Goal: Task Accomplishment & Management: Use online tool/utility

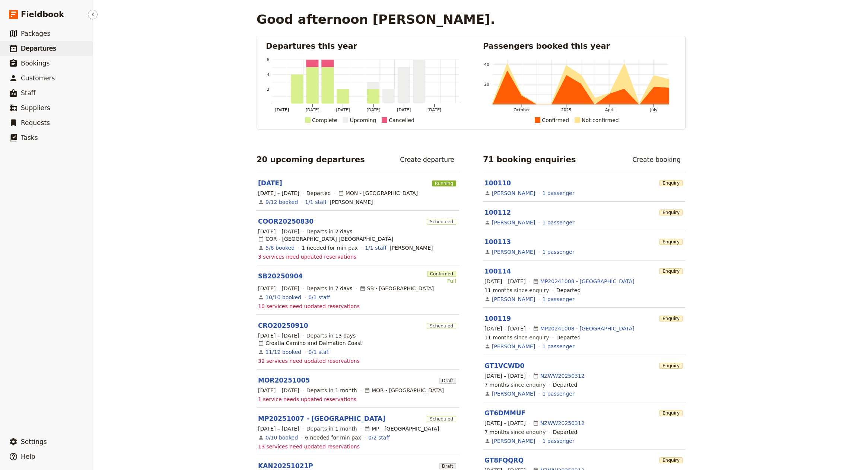
click at [71, 52] on link "​ Departures" at bounding box center [46, 48] width 93 height 15
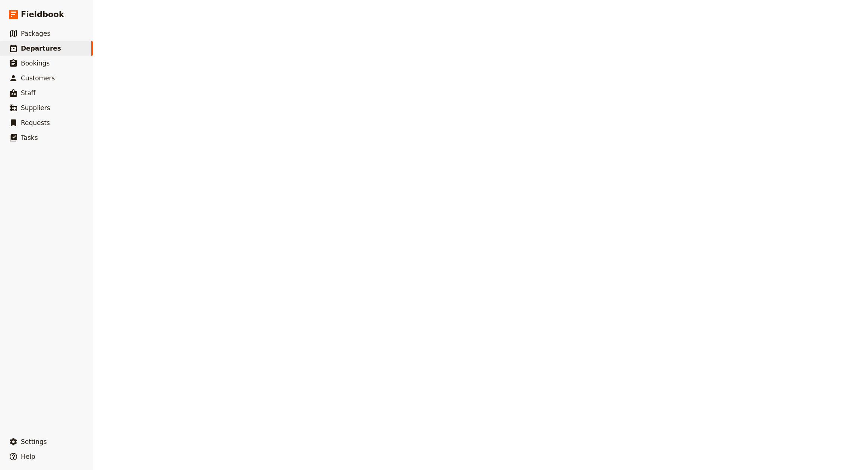
select select "CREATED_AT"
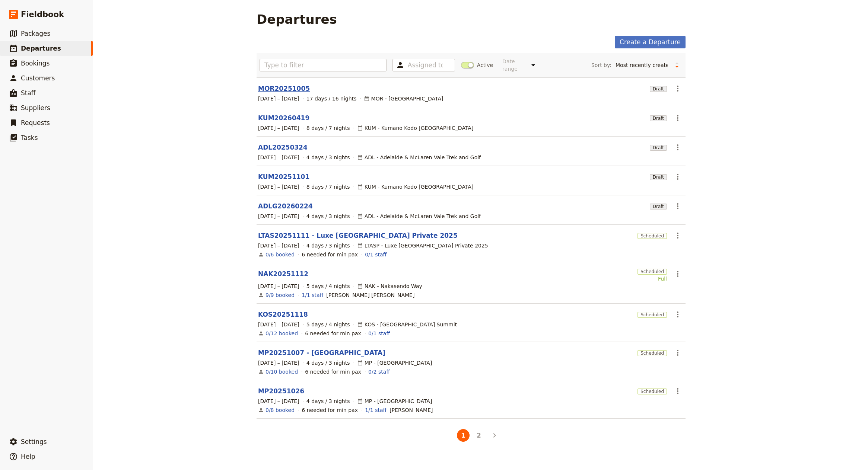
click at [285, 86] on link "MOR20251005" at bounding box center [284, 88] width 52 height 9
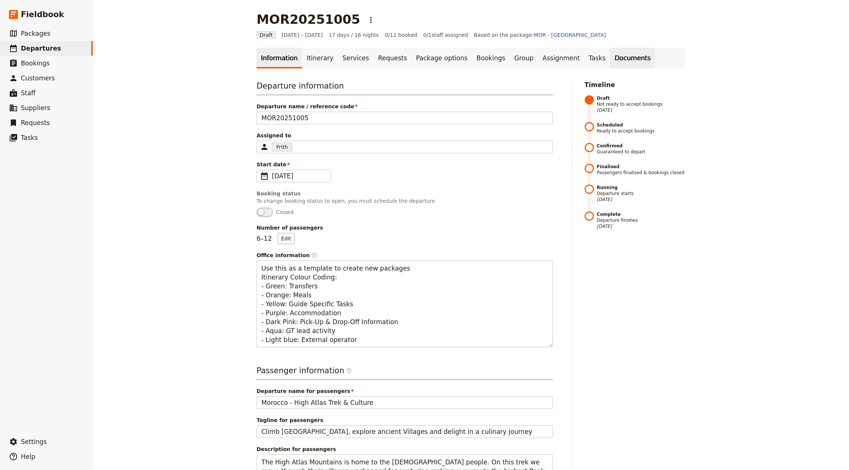
click at [610, 61] on link "Documents" at bounding box center [632, 58] width 45 height 21
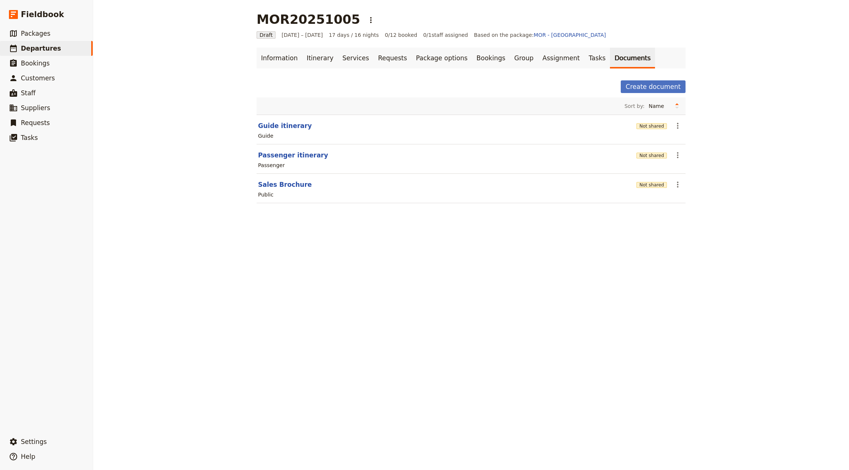
click at [283, 73] on div "Information Itinerary Services Requests Package options Bookings Group Assignme…" at bounding box center [471, 130] width 429 height 165
click at [296, 59] on link "Information" at bounding box center [279, 58] width 45 height 21
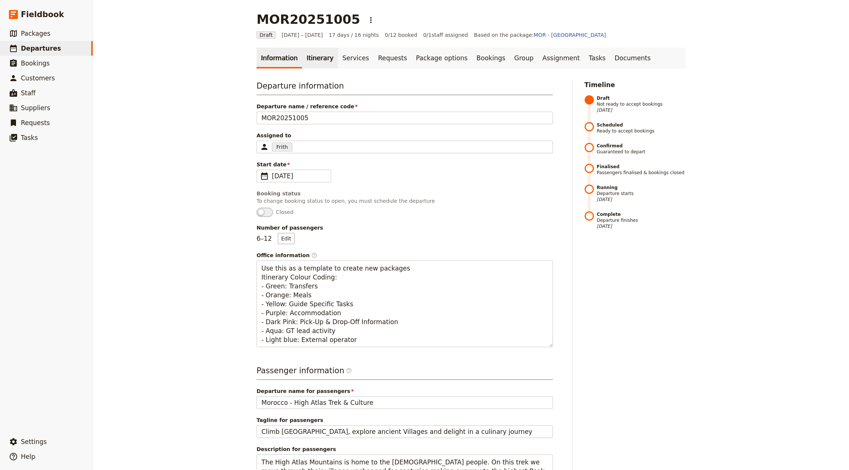
click at [309, 59] on link "Itinerary" at bounding box center [320, 58] width 36 height 21
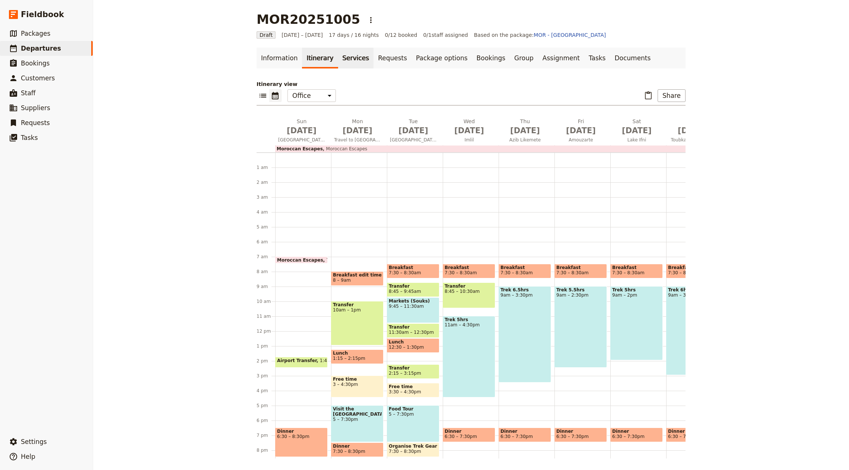
scroll to position [37, 0]
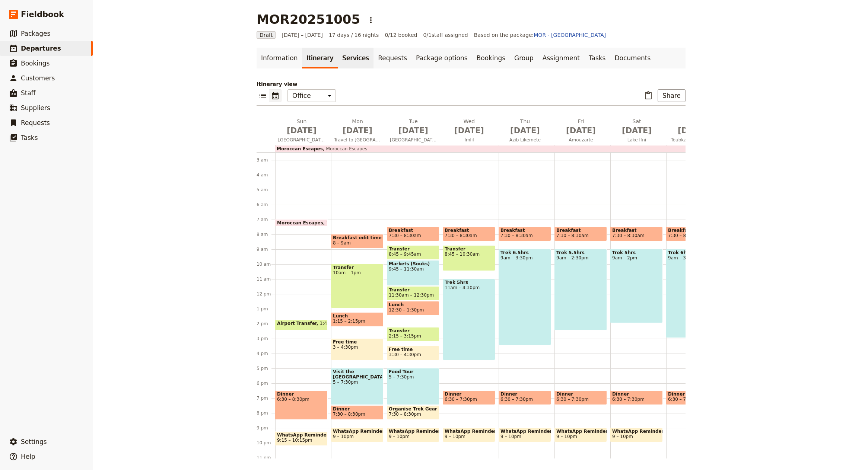
click at [338, 66] on link "Services" at bounding box center [356, 58] width 36 height 21
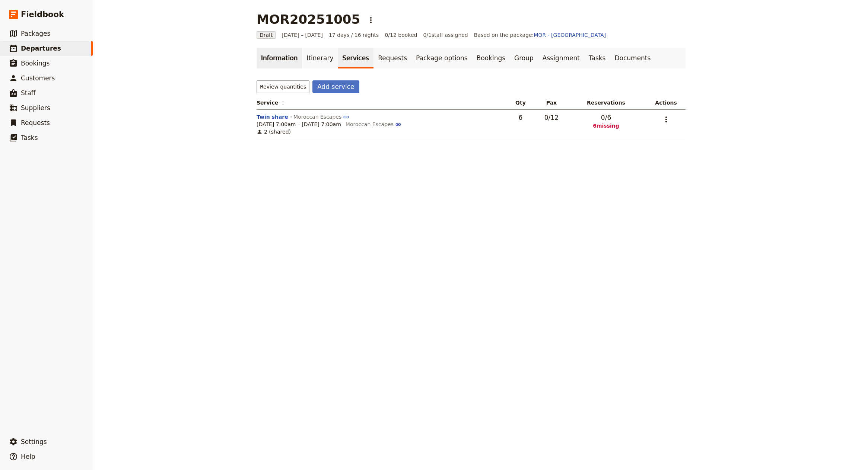
click at [292, 61] on link "Information" at bounding box center [279, 58] width 45 height 21
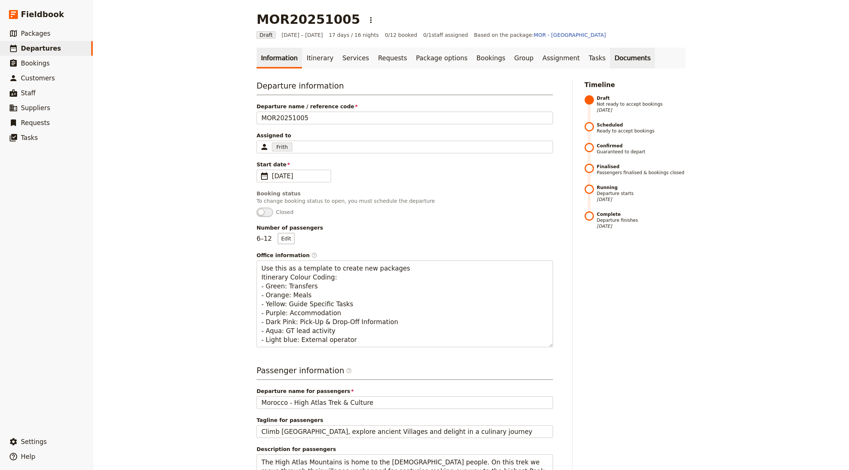
click at [610, 55] on link "Documents" at bounding box center [632, 58] width 45 height 21
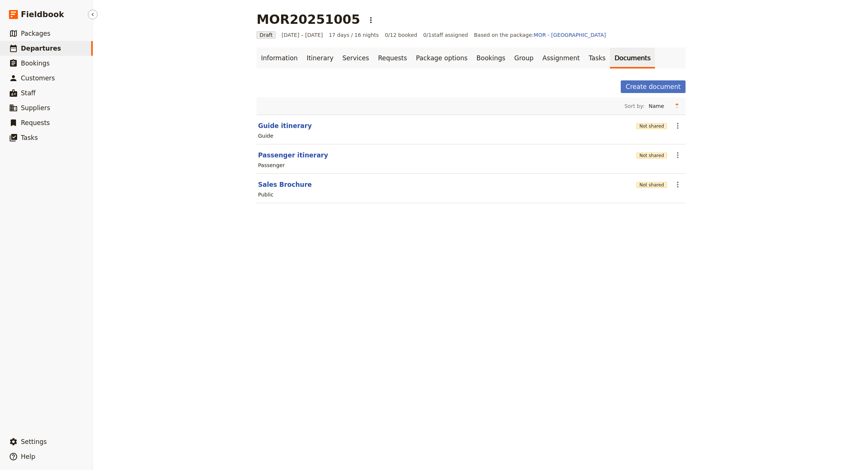
click at [66, 47] on link "​ Departures" at bounding box center [46, 48] width 93 height 15
select select "CREATED_AT"
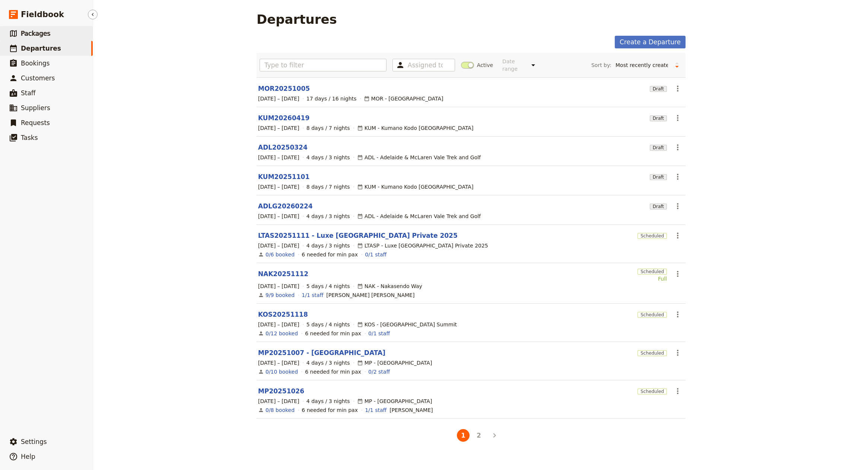
click at [46, 33] on span "Packages" at bounding box center [35, 33] width 29 height 7
select select "UPDATED_AT"
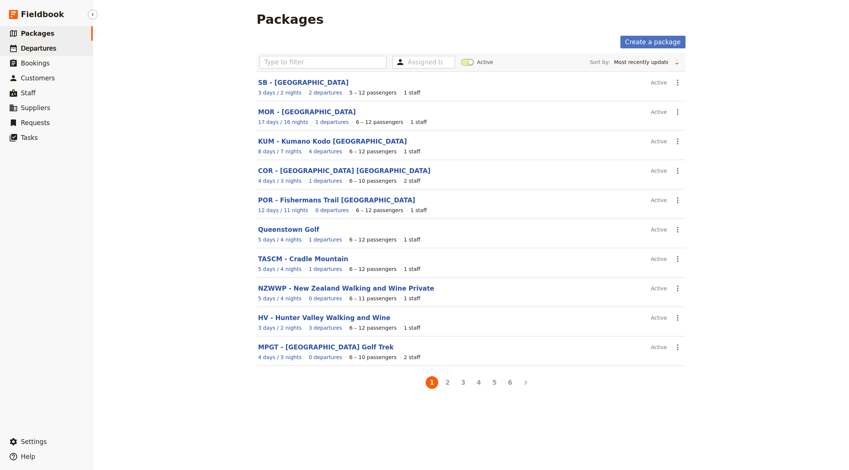
click at [42, 55] on link "​ Departures" at bounding box center [46, 48] width 93 height 15
select select "CREATED_AT"
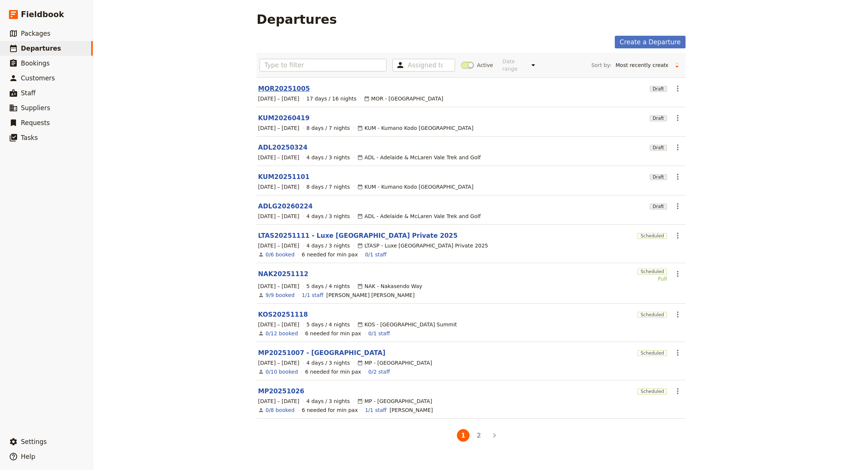
click at [287, 84] on link "MOR20251005" at bounding box center [284, 88] width 52 height 9
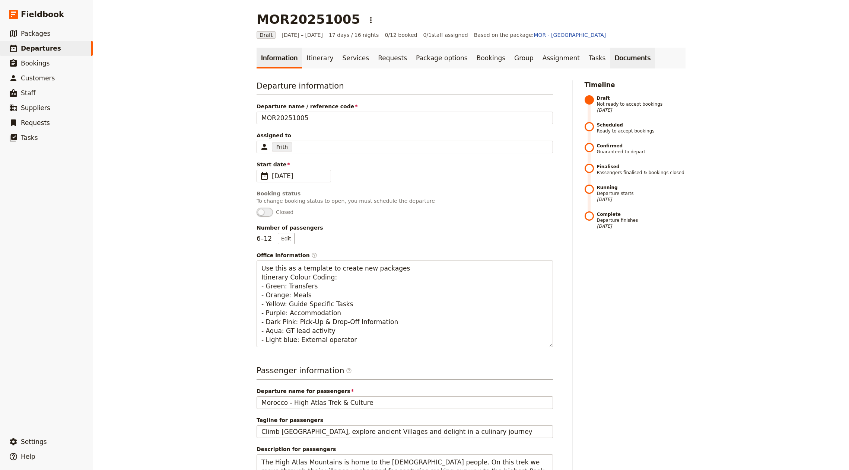
click at [610, 62] on link "Documents" at bounding box center [632, 58] width 45 height 21
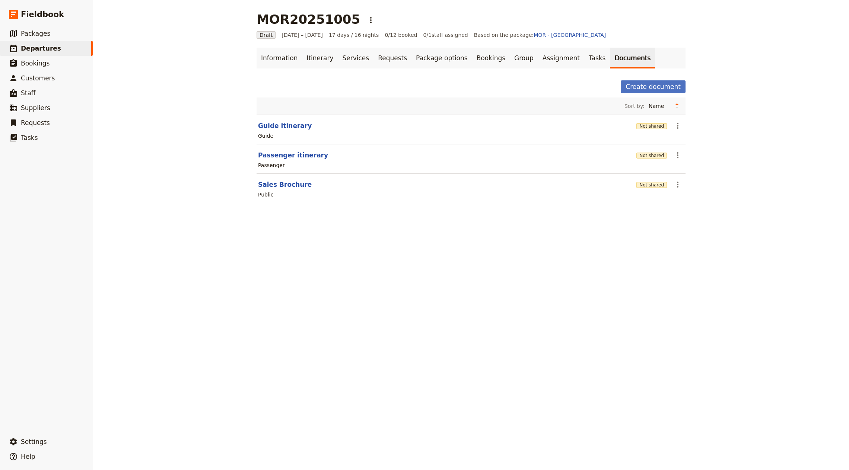
click at [275, 137] on div "Guide" at bounding box center [471, 135] width 428 height 9
click at [282, 124] on button "Guide itinerary" at bounding box center [285, 125] width 54 height 9
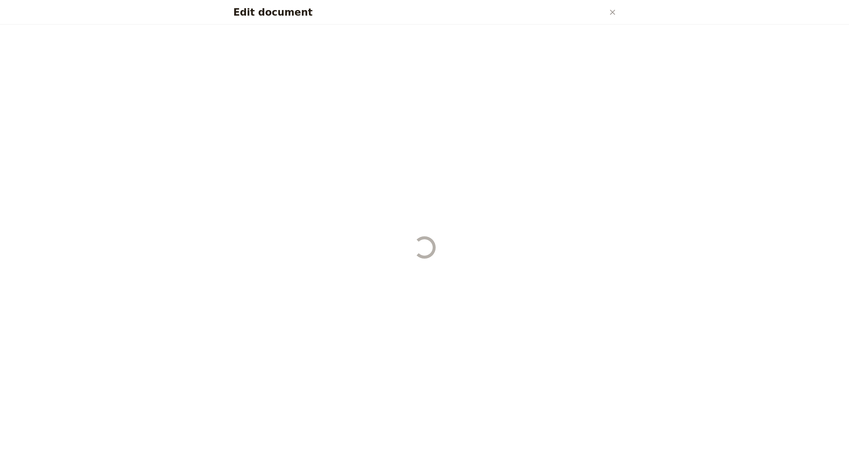
select select "STAFF"
select select "RUN_SHEET"
select select "DEFAULT"
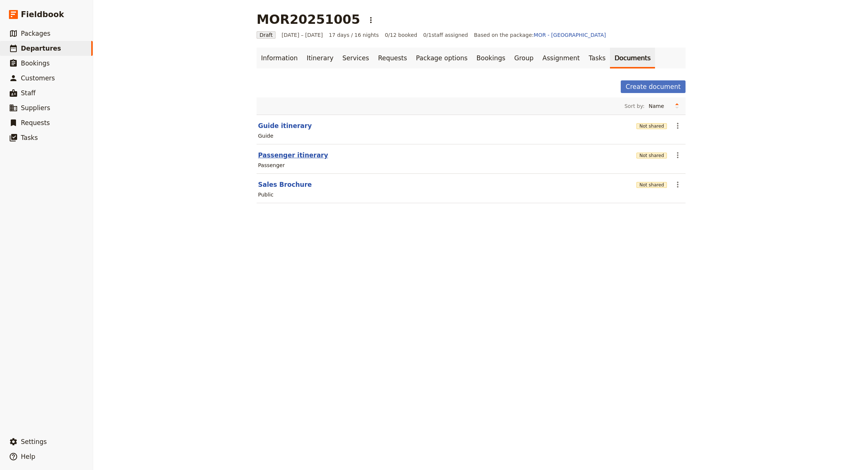
click at [282, 158] on button "Passenger itinerary" at bounding box center [293, 155] width 70 height 9
select select "PASSENGER"
select select "RUN_SHEET"
select select "DEFAULT"
click at [23, 49] on span "Departures" at bounding box center [41, 48] width 40 height 7
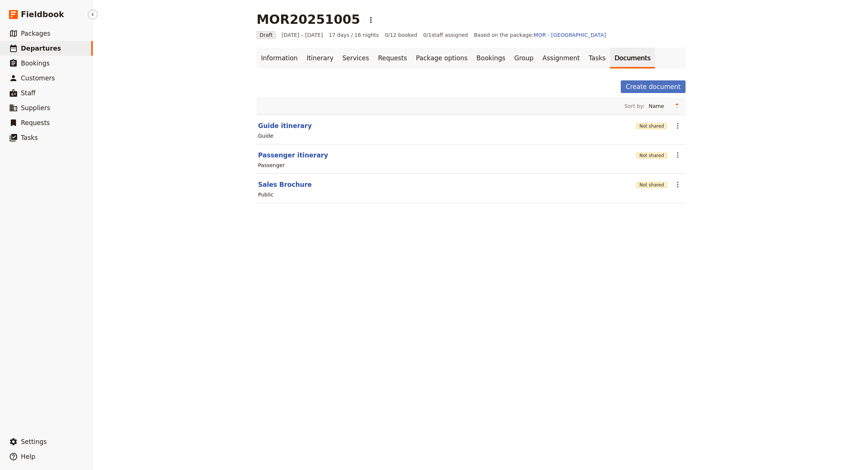
select select "CREATED_AT"
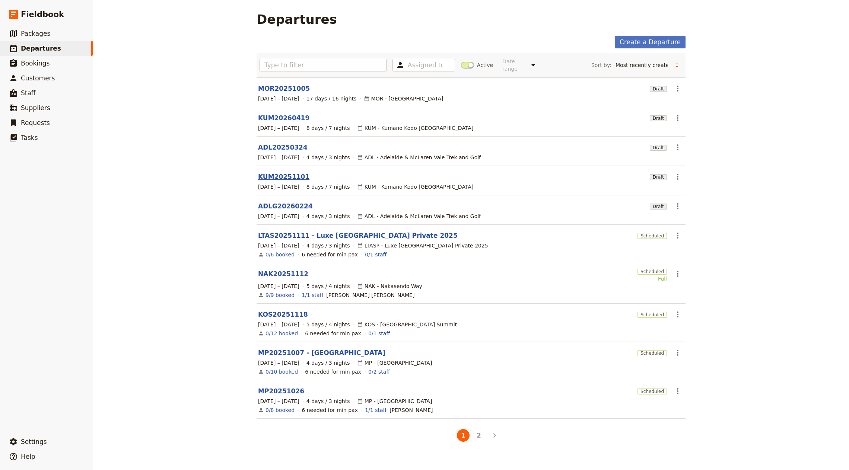
click at [288, 172] on link "KUM20251101" at bounding box center [283, 176] width 51 height 9
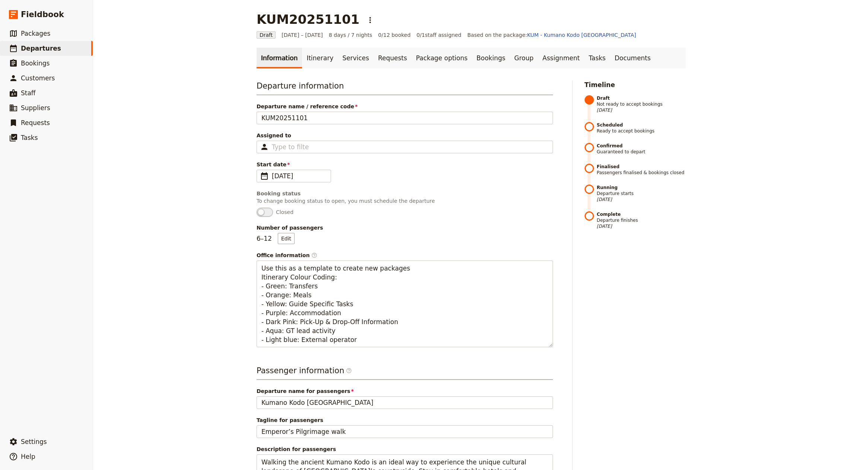
click at [623, 73] on div "Information Itinerary Services Requests Package options Bookings Group Assignme…" at bounding box center [471, 349] width 429 height 603
click at [619, 66] on link "Documents" at bounding box center [632, 58] width 45 height 21
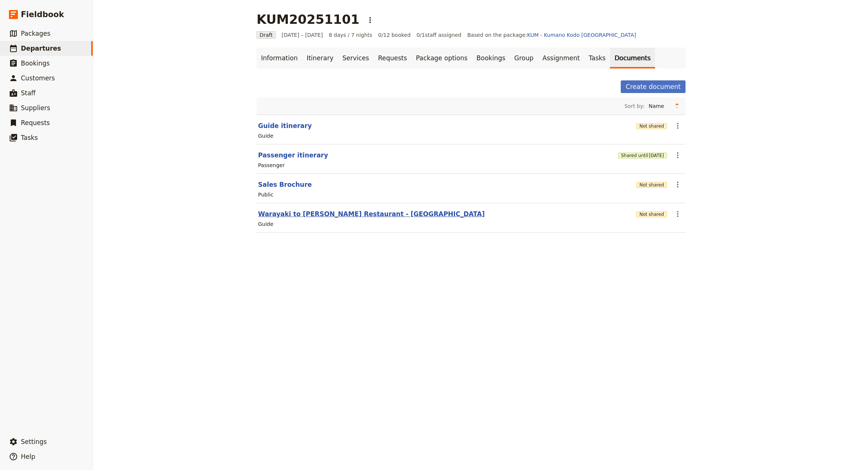
click at [348, 211] on button "Warayaki to [PERSON_NAME] Restaurant - [GEOGRAPHIC_DATA]" at bounding box center [371, 214] width 227 height 9
select select "STAFF"
select select "RUN_SHEET"
select select "DEFAULT"
click at [83, 49] on link "​ Departures" at bounding box center [46, 48] width 93 height 15
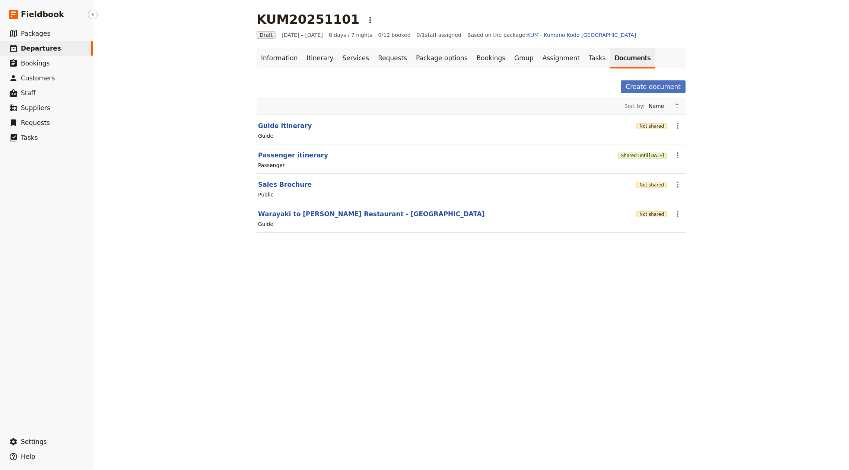
select select "CREATED_AT"
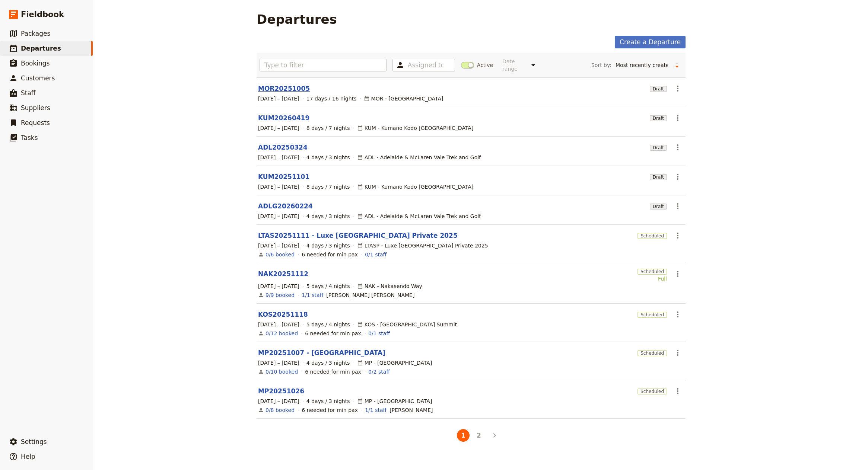
click at [293, 84] on link "MOR20251005" at bounding box center [284, 88] width 52 height 9
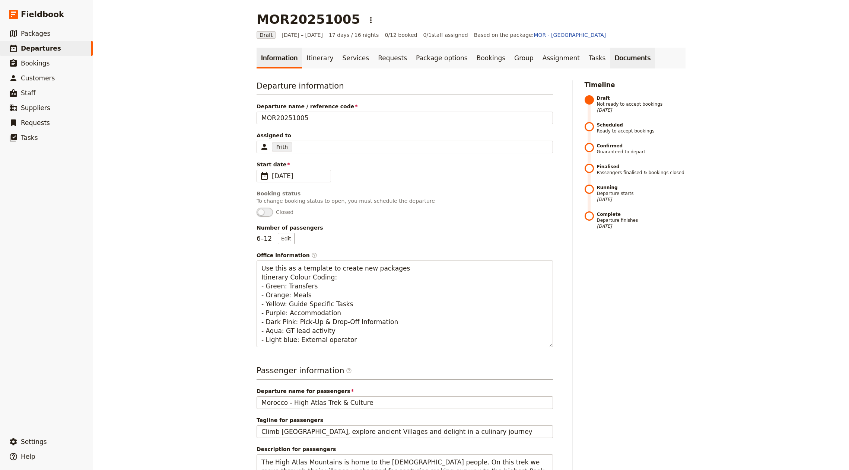
click at [610, 62] on link "Documents" at bounding box center [632, 58] width 45 height 21
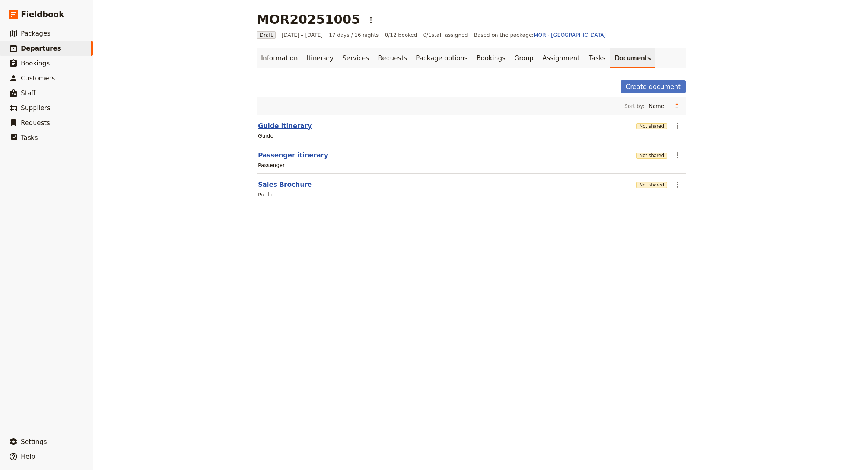
click at [279, 126] on button "Guide itinerary" at bounding box center [285, 125] width 54 height 9
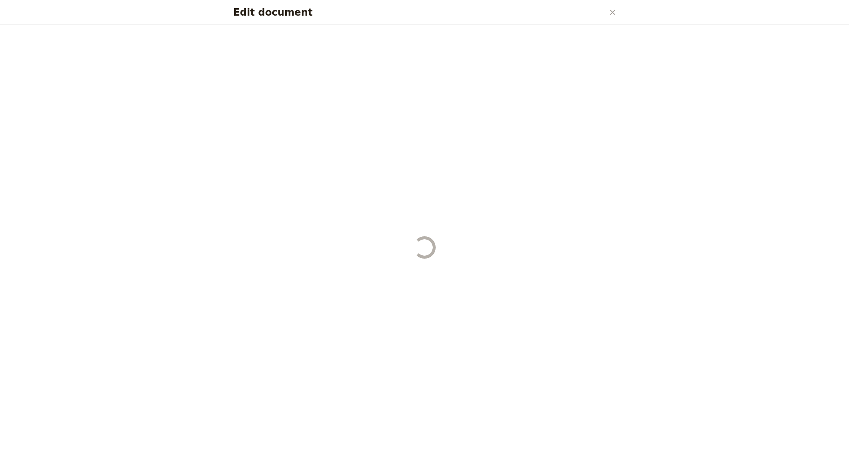
select select "STAFF"
select select "RUN_SHEET"
select select "DEFAULT"
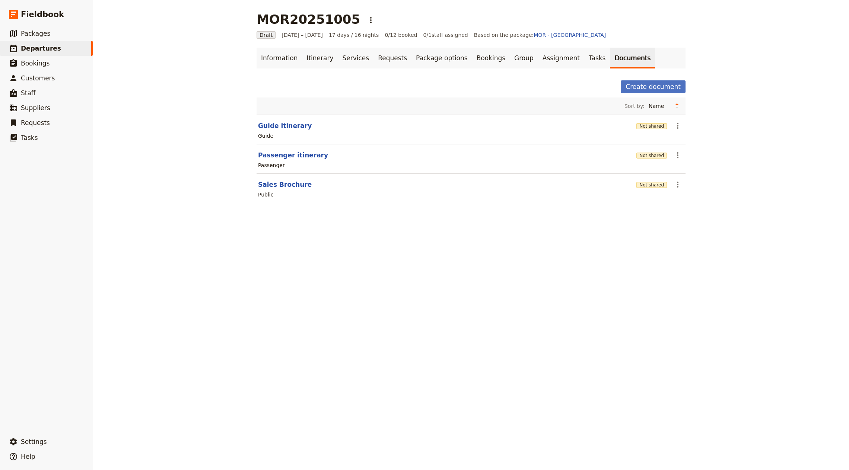
click at [277, 151] on button "Passenger itinerary" at bounding box center [293, 155] width 70 height 9
select select "PASSENGER"
select select "RUN_SHEET"
select select "DEFAULT"
click at [274, 20] on h1 "MOR20251005" at bounding box center [309, 19] width 104 height 15
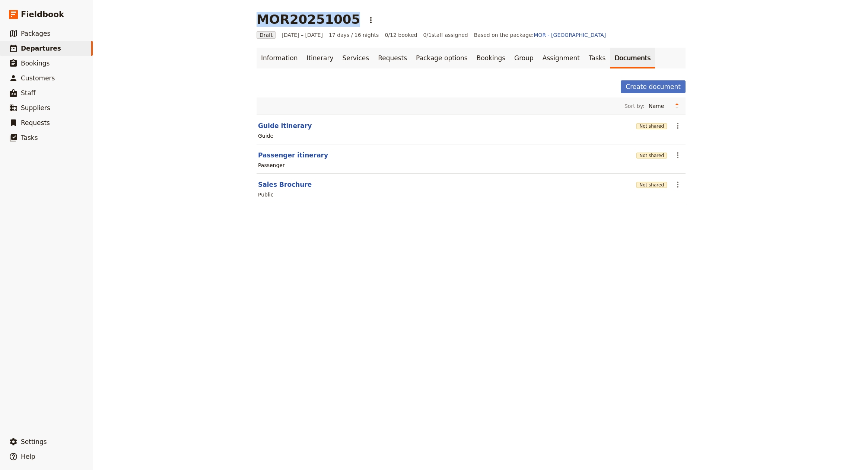
click at [274, 20] on h1 "MOR20251005" at bounding box center [309, 19] width 104 height 15
copy h1 "MOR20251005"
